Goal: Browse casually

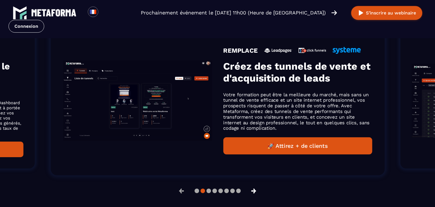
scroll to position [410, 0]
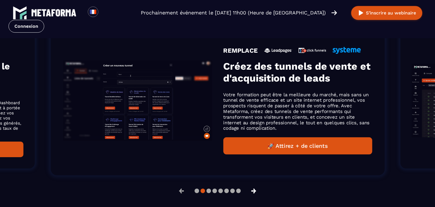
click at [257, 191] on button "→" at bounding box center [253, 191] width 15 height 14
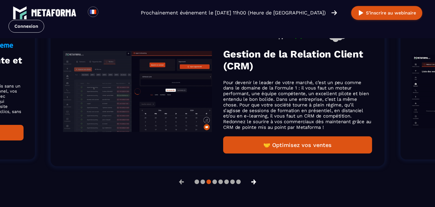
scroll to position [401, 0]
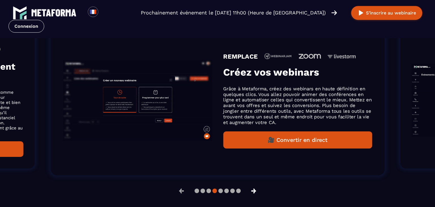
click at [257, 191] on button "→" at bounding box center [253, 191] width 15 height 14
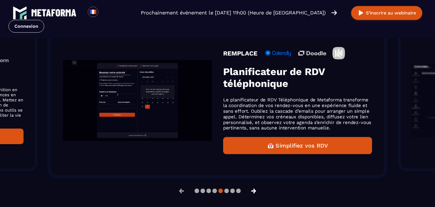
click at [257, 191] on button "→" at bounding box center [253, 191] width 15 height 14
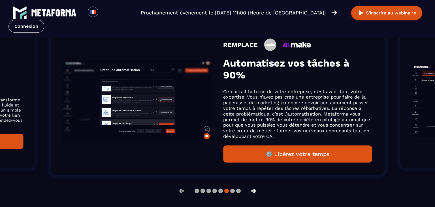
click at [257, 191] on button "→" at bounding box center [253, 191] width 15 height 14
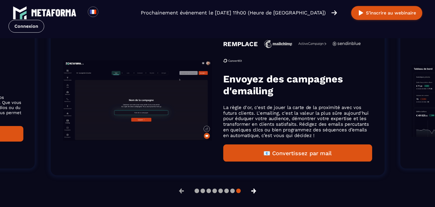
click at [257, 191] on button "→" at bounding box center [253, 191] width 15 height 14
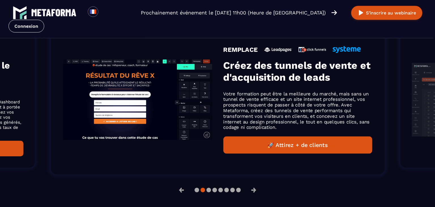
scroll to position [403, 0]
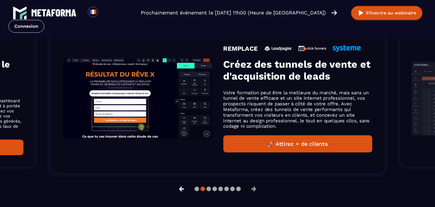
click at [182, 187] on button "←" at bounding box center [181, 189] width 15 height 14
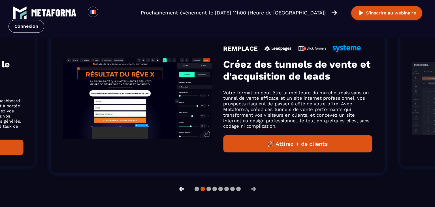
click at [182, 187] on button "←" at bounding box center [181, 189] width 15 height 14
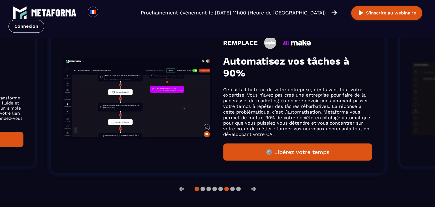
click at [198, 190] on button at bounding box center [197, 189] width 5 height 5
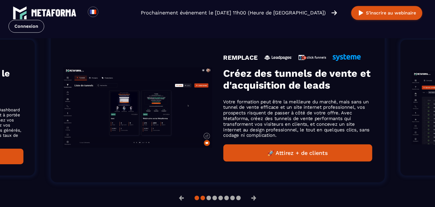
scroll to position [412, 0]
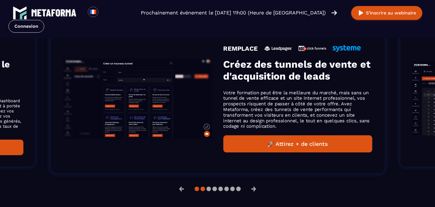
click at [197, 190] on button at bounding box center [197, 189] width 5 height 5
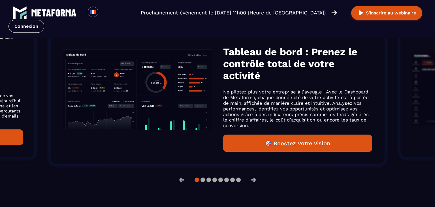
scroll to position [403, 0]
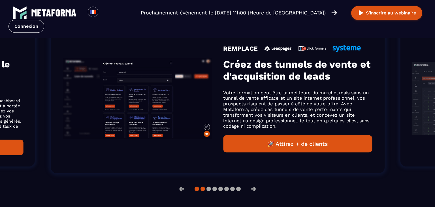
click at [197, 190] on button at bounding box center [197, 189] width 5 height 5
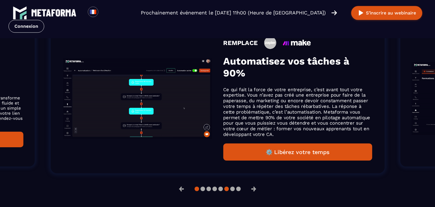
click at [197, 190] on button at bounding box center [197, 189] width 5 height 5
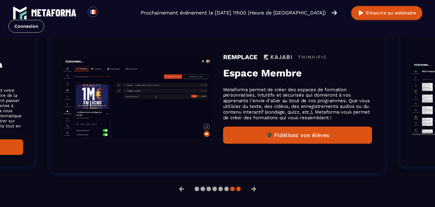
click at [237, 188] on button at bounding box center [238, 189] width 5 height 5
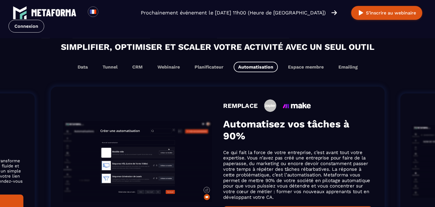
scroll to position [311, 0]
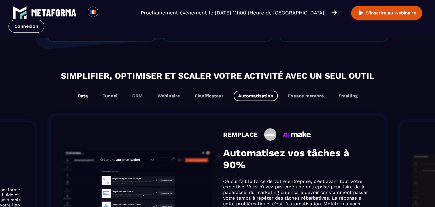
click at [87, 96] on button "Data" at bounding box center [82, 96] width 19 height 10
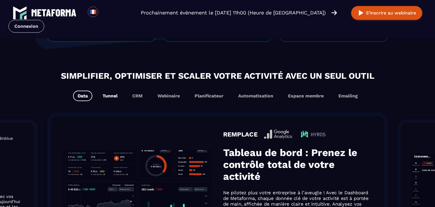
click at [106, 98] on button "Tunnel" at bounding box center [110, 96] width 24 height 10
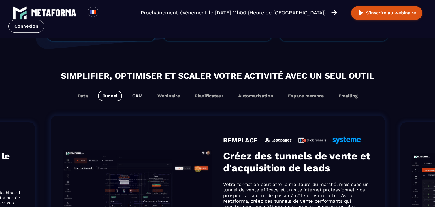
scroll to position [320, 0]
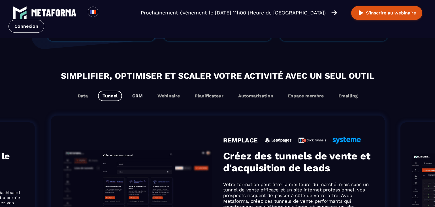
click at [139, 96] on button "CRM" at bounding box center [138, 96] width 20 height 10
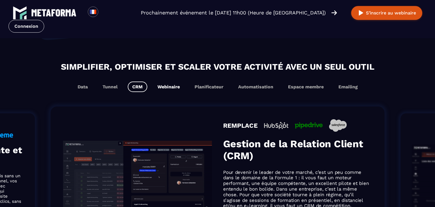
scroll to position [311, 0]
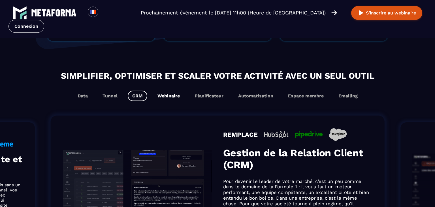
click at [168, 98] on button "Webinaire" at bounding box center [168, 96] width 31 height 10
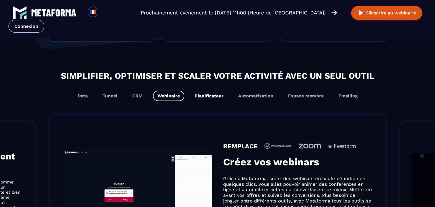
click at [205, 97] on button "Planificateur" at bounding box center [209, 96] width 38 height 10
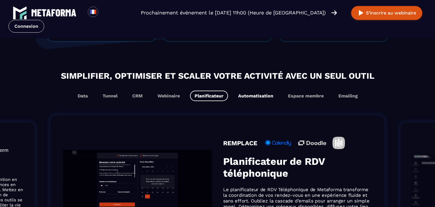
click at [248, 97] on button "Automatisation" at bounding box center [256, 96] width 44 height 10
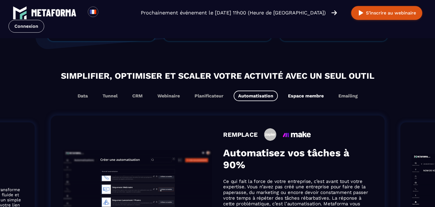
click at [295, 97] on button "Espace membre" at bounding box center [306, 96] width 45 height 10
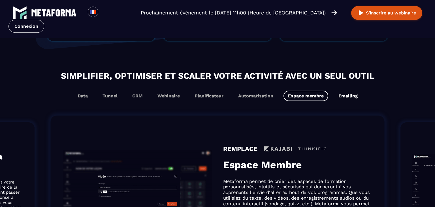
click at [343, 95] on button "Emailing" at bounding box center [348, 96] width 28 height 10
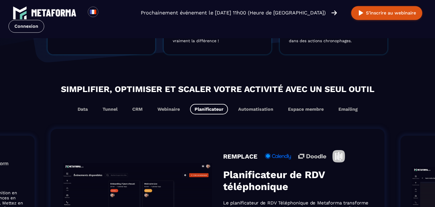
scroll to position [304, 0]
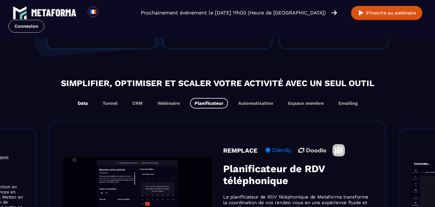
click at [83, 101] on button "Data" at bounding box center [82, 103] width 19 height 10
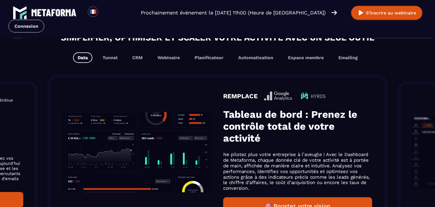
scroll to position [363, 0]
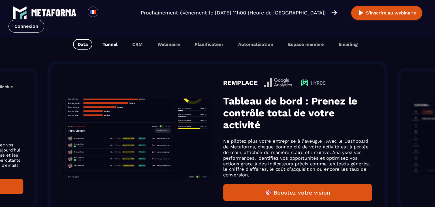
click at [114, 43] on button "Tunnel" at bounding box center [110, 44] width 24 height 10
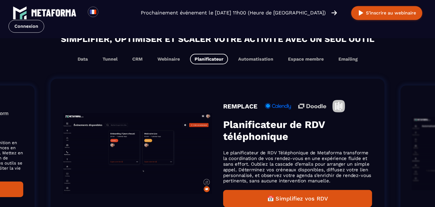
scroll to position [347, 0]
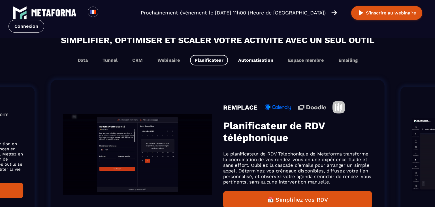
click at [254, 61] on button "Automatisation" at bounding box center [256, 60] width 44 height 10
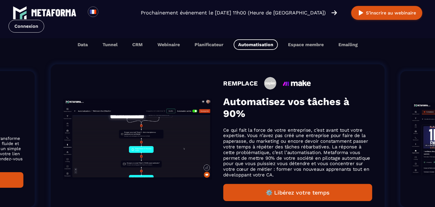
scroll to position [363, 0]
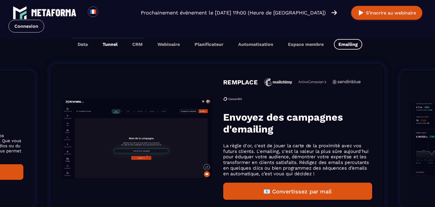
click at [115, 44] on button "Tunnel" at bounding box center [110, 44] width 24 height 10
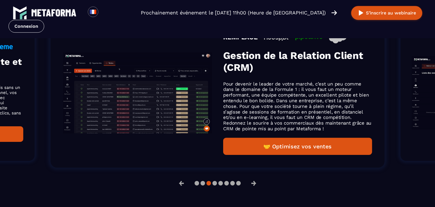
scroll to position [426, 0]
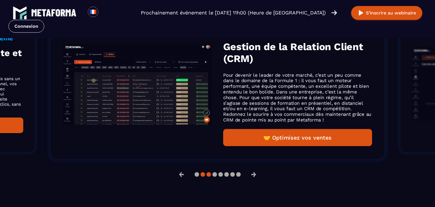
click at [202, 172] on button at bounding box center [203, 174] width 5 height 5
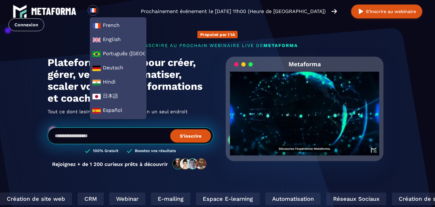
scroll to position [0, 0]
